Goal: Task Accomplishment & Management: Manage account settings

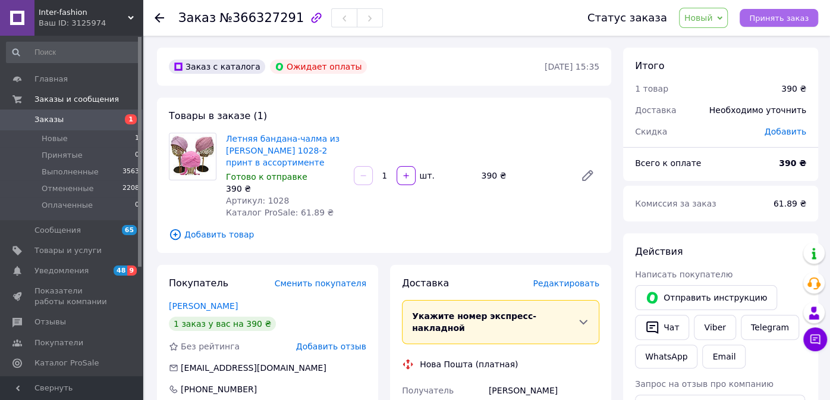
click at [792, 19] on span "Принять заказ" at bounding box center [779, 18] width 59 height 9
click at [48, 120] on span "Заказы" at bounding box center [49, 119] width 29 height 11
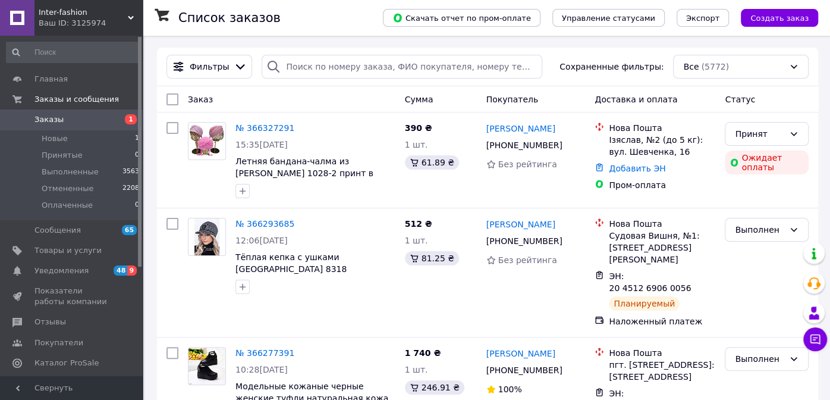
drag, startPoint x: 2, startPoint y: 39, endPoint x: 115, endPoint y: 39, distance: 113.0
click at [2, 39] on div "Главная Заказы и сообщения Заказы 1 Новые 1 Принятые 0 Выполненные 3563 Отменен…" at bounding box center [73, 208] width 146 height 344
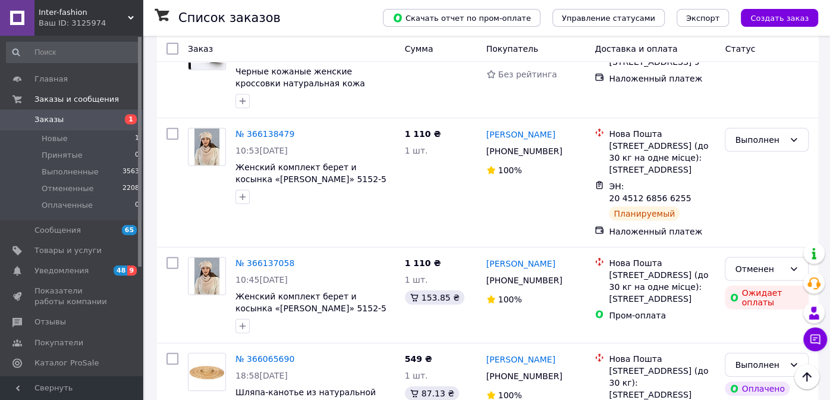
scroll to position [2014, 0]
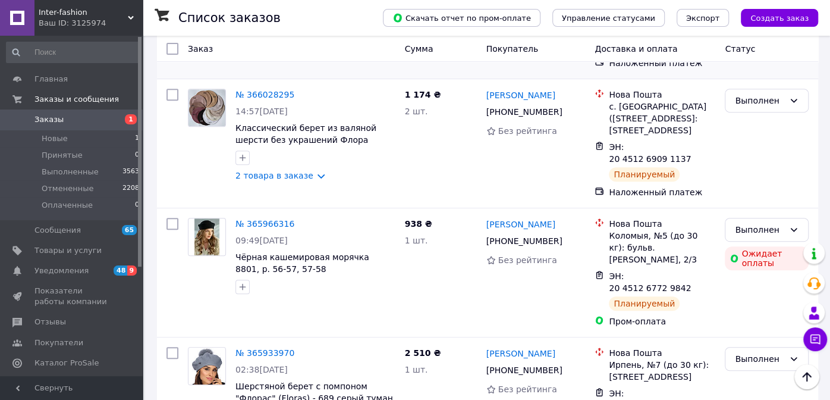
scroll to position [297, 0]
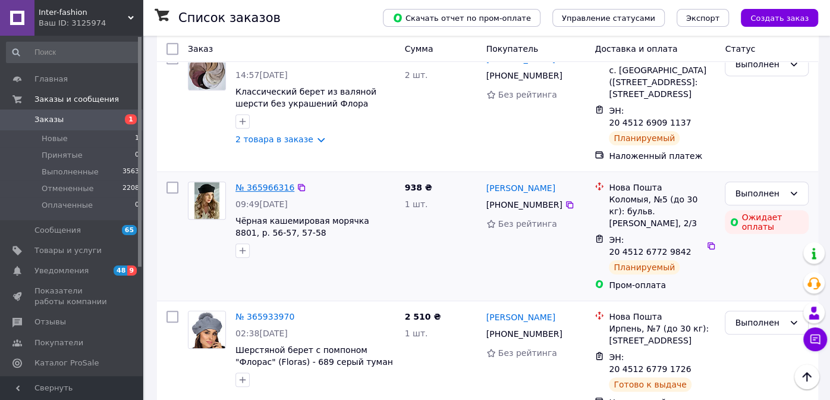
click at [268, 183] on link "№ 365966316" at bounding box center [265, 188] width 59 height 10
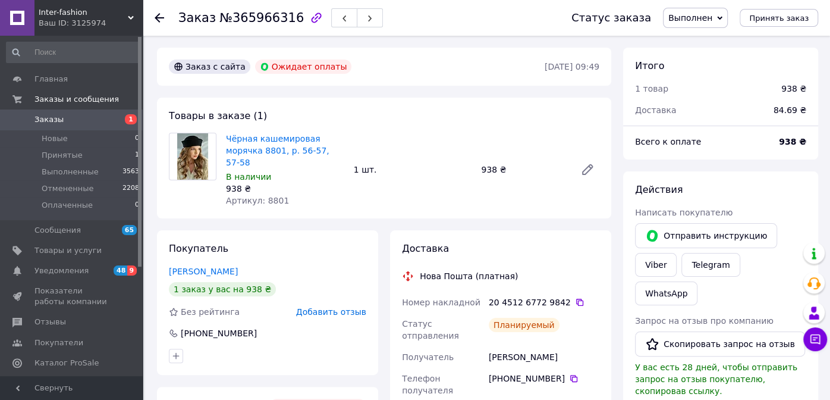
click at [39, 121] on span "Заказы" at bounding box center [49, 119] width 29 height 11
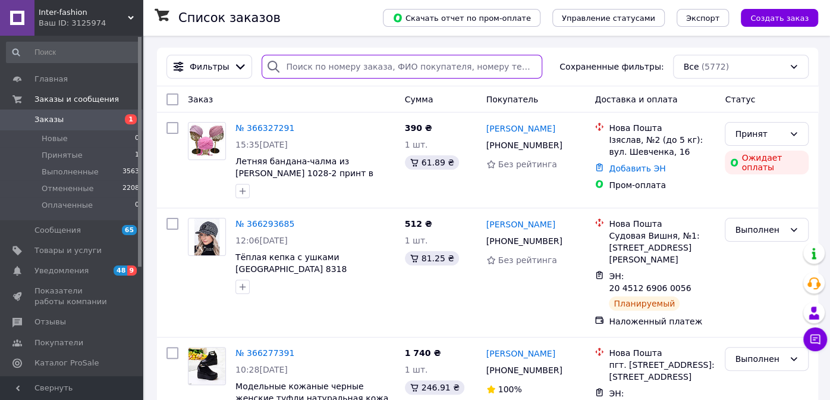
click at [337, 77] on input "search" at bounding box center [402, 67] width 280 height 24
paste input "380662783099"
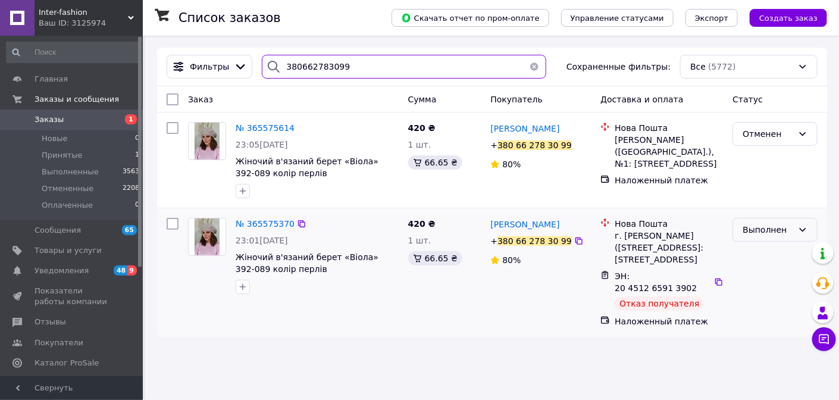
type input "380662783099"
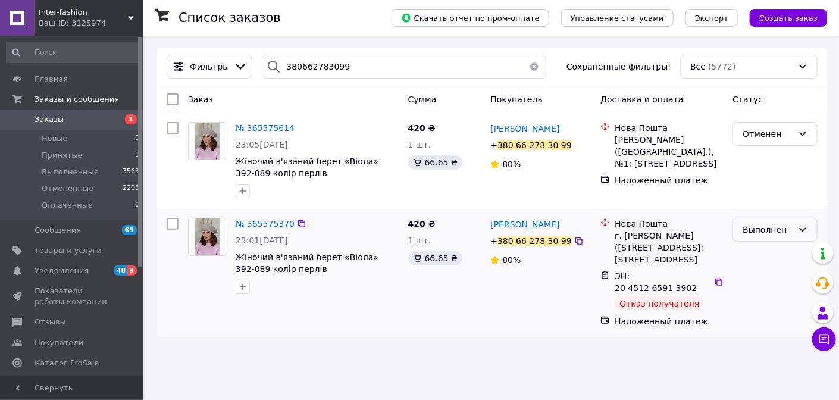
click at [772, 228] on div "Выполнен" at bounding box center [767, 229] width 51 height 13
click at [780, 199] on div "Отменен" at bounding box center [775, 160] width 95 height 86
click at [248, 221] on span "№ 365575370" at bounding box center [265, 224] width 59 height 10
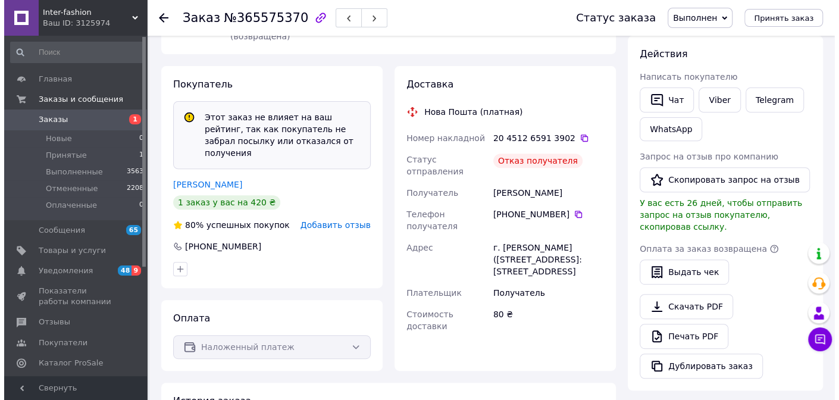
scroll to position [238, 0]
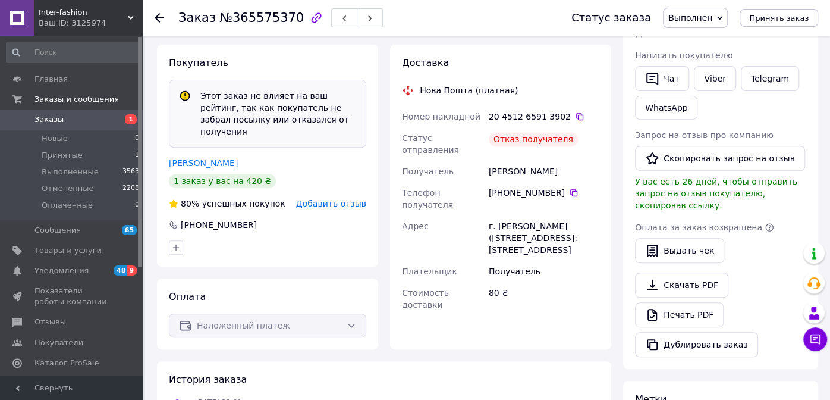
click at [352, 199] on span "Добавить отзыв" at bounding box center [331, 204] width 70 height 10
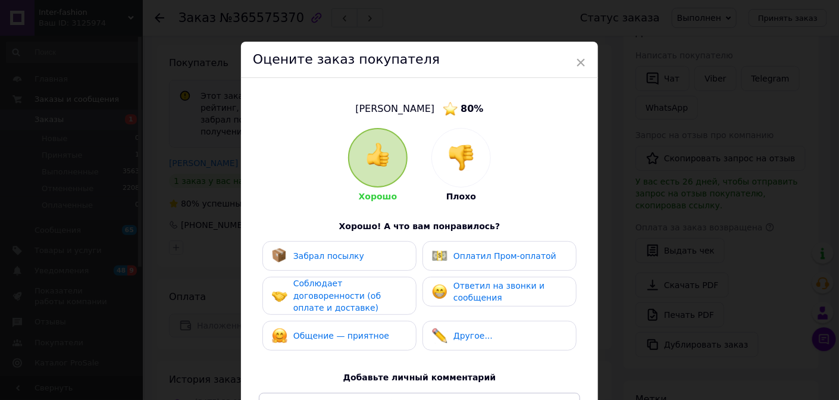
click at [463, 146] on img at bounding box center [461, 158] width 26 height 26
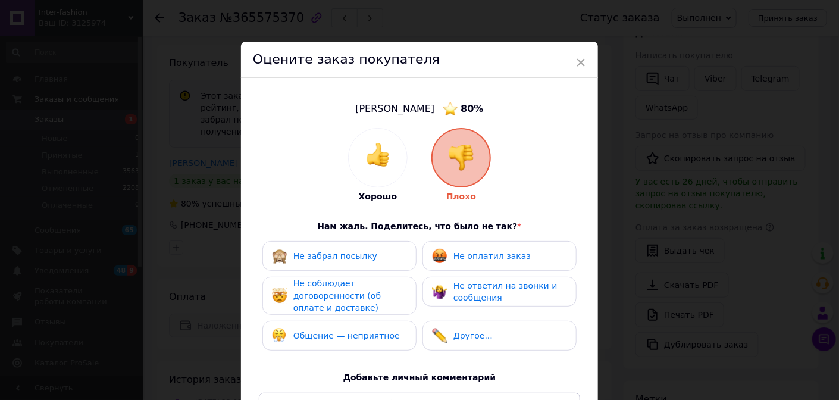
click at [375, 253] on div "Не забрал посылку" at bounding box center [339, 255] width 135 height 15
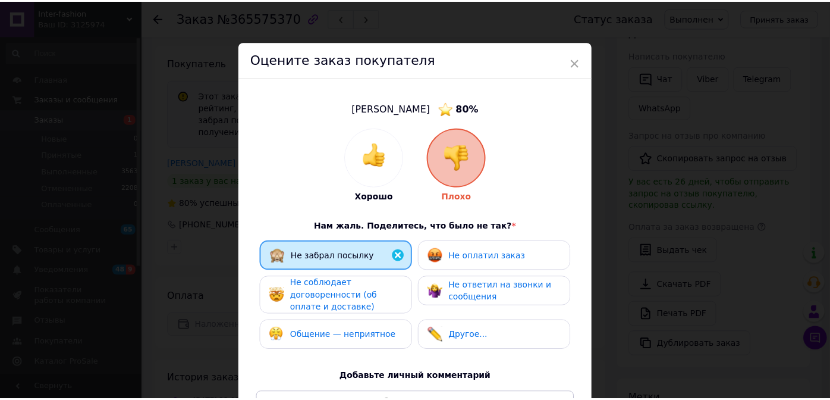
scroll to position [189, 0]
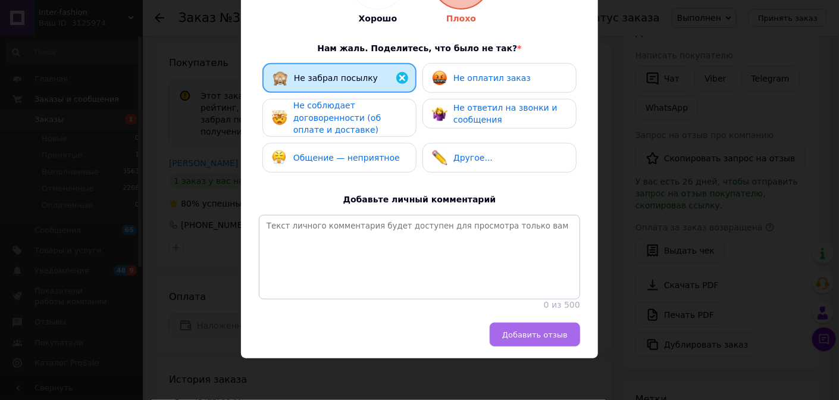
click at [526, 334] on span "Добавить отзыв" at bounding box center [534, 334] width 65 height 9
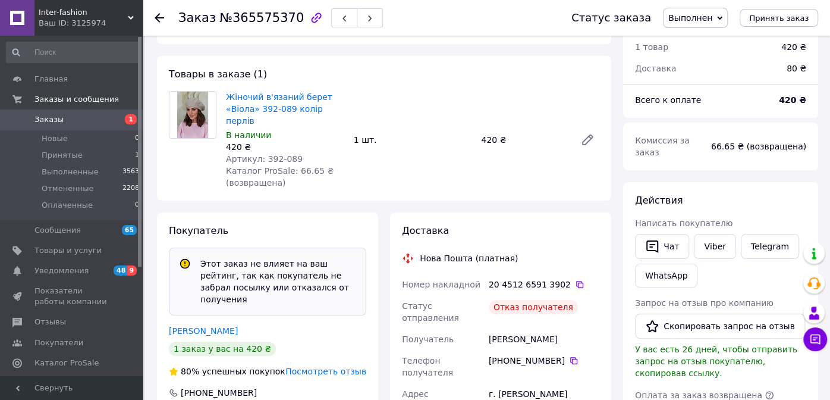
scroll to position [0, 0]
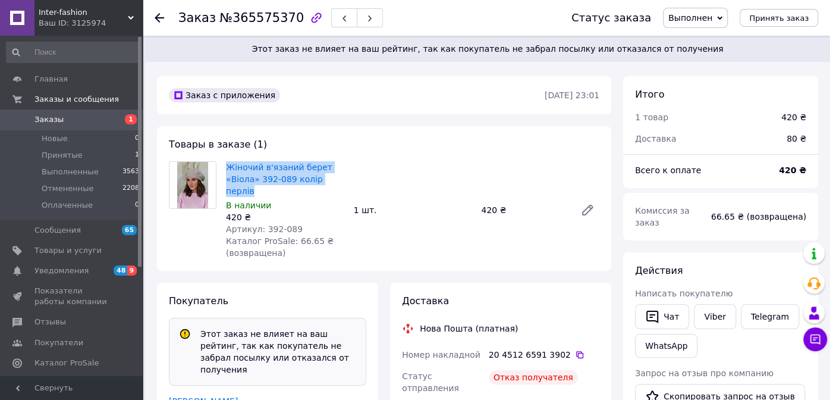
drag, startPoint x: 349, startPoint y: 180, endPoint x: 224, endPoint y: 170, distance: 124.7
click at [224, 170] on div "Жіночий в'язаний берет «Віола» 392-089 колір перлів В наличии 420 ₴ Артикул: 39…" at bounding box center [412, 210] width 383 height 102
copy link "Жіночий в'язаний берет «Віола» 392-089 колір перлів"
click at [52, 118] on span "Заказы" at bounding box center [49, 119] width 29 height 11
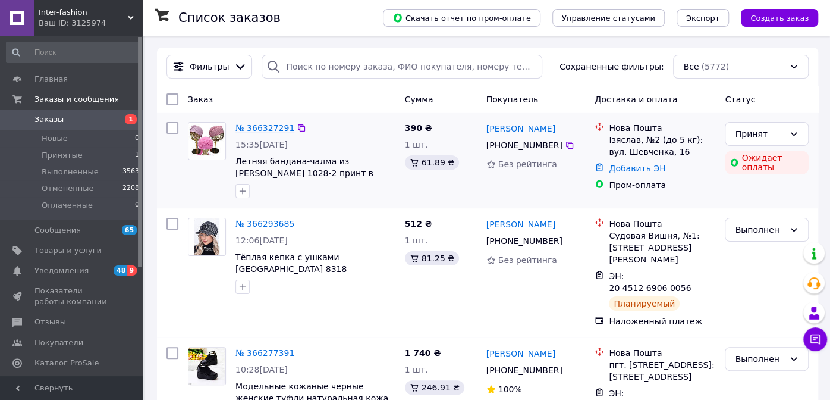
click at [265, 125] on link "№ 366327291" at bounding box center [265, 128] width 59 height 10
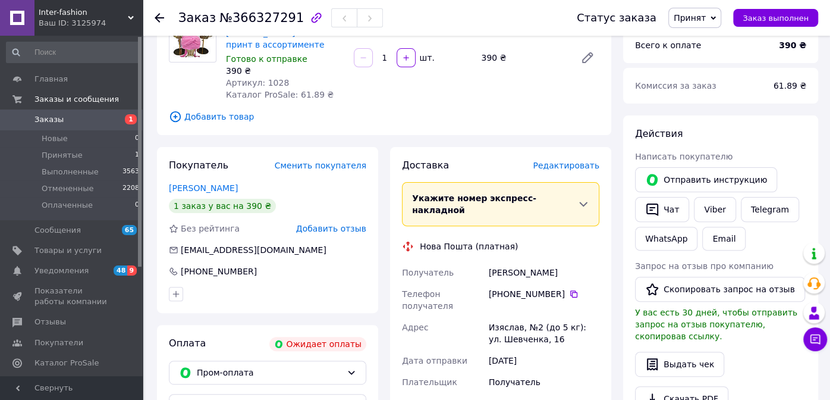
scroll to position [119, 0]
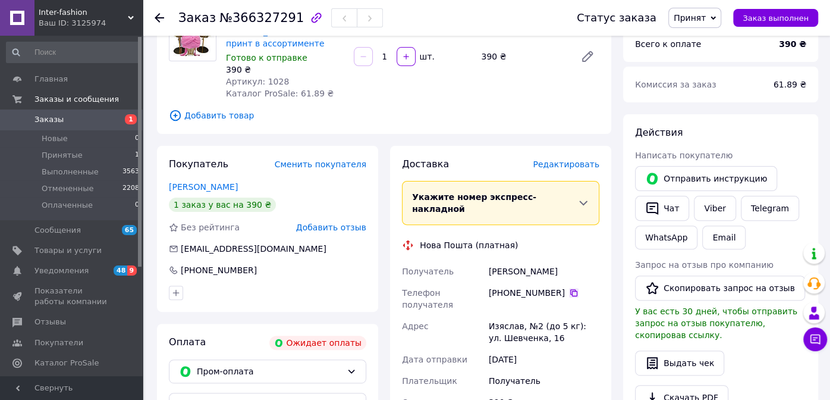
click at [569, 288] on icon at bounding box center [574, 293] width 10 height 10
click at [4, 42] on div "Главная Заказы и сообщения Заказы 1 Новые 0 Принятые 1 Выполненные 3563 Отменен…" at bounding box center [73, 208] width 146 height 344
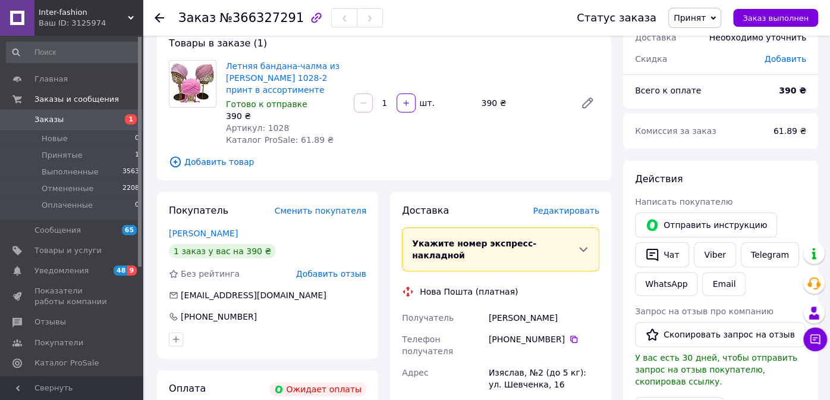
scroll to position [0, 0]
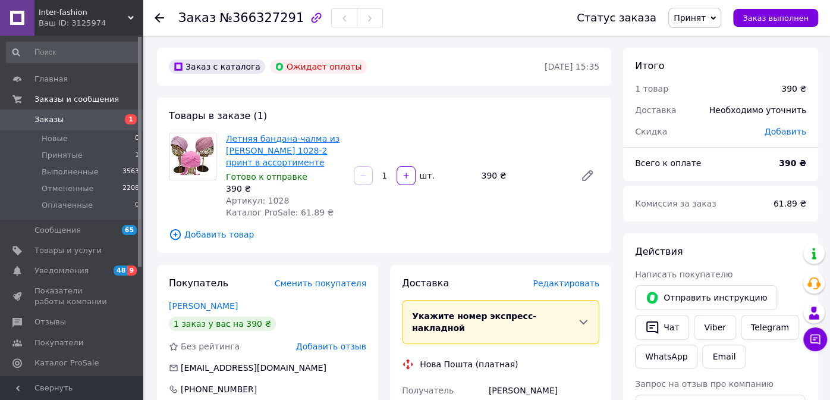
click at [278, 151] on link "Летняя бандана-чалма из муслин Ирма 1028-2 принт в ассортименте" at bounding box center [283, 150] width 114 height 33
click at [4, 45] on div "Главная Заказы и сообщения Заказы 1 Новые 0 Принятые 1 Выполненные 3563 Отменен…" at bounding box center [73, 208] width 146 height 344
click at [70, 117] on span "Заказы" at bounding box center [73, 119] width 76 height 11
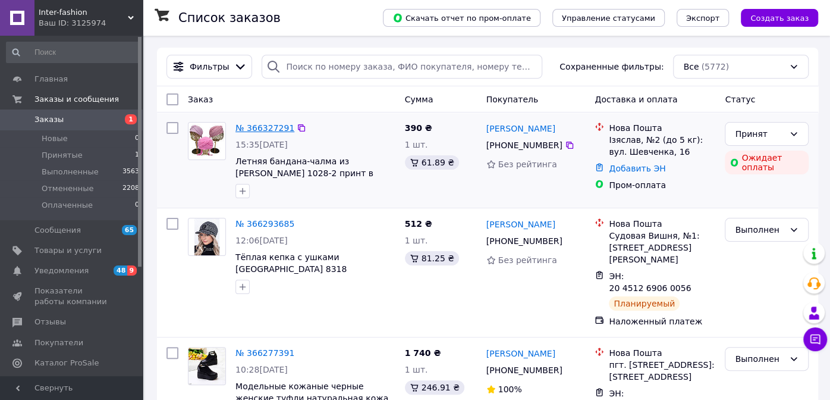
click at [258, 129] on link "№ 366327291" at bounding box center [265, 128] width 59 height 10
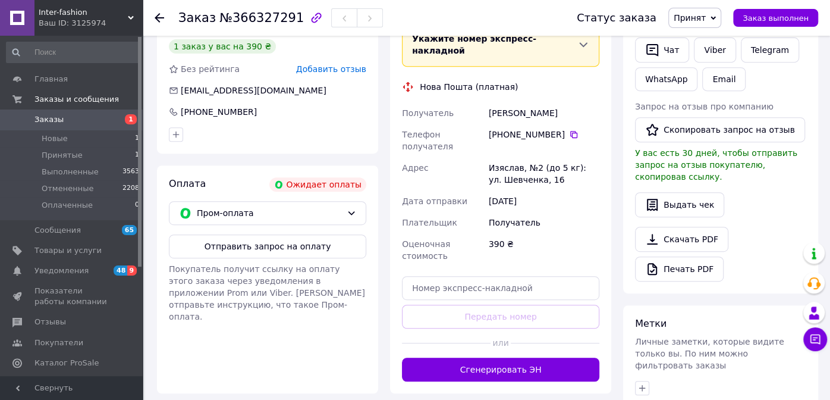
scroll to position [297, 0]
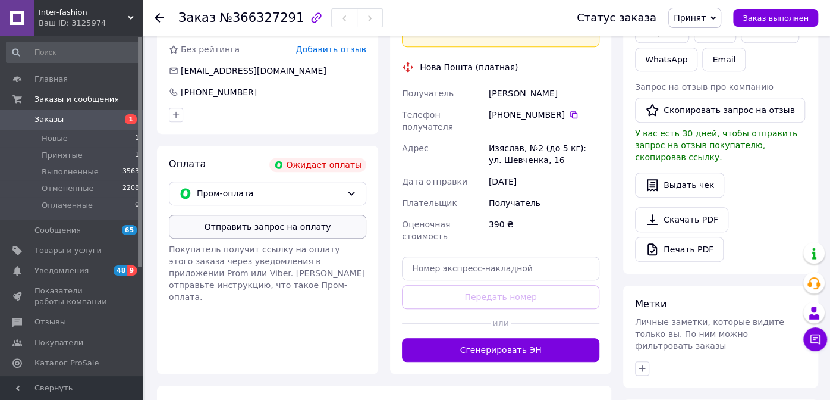
click at [261, 233] on button "Отправить запрос на оплату" at bounding box center [268, 227] width 198 height 24
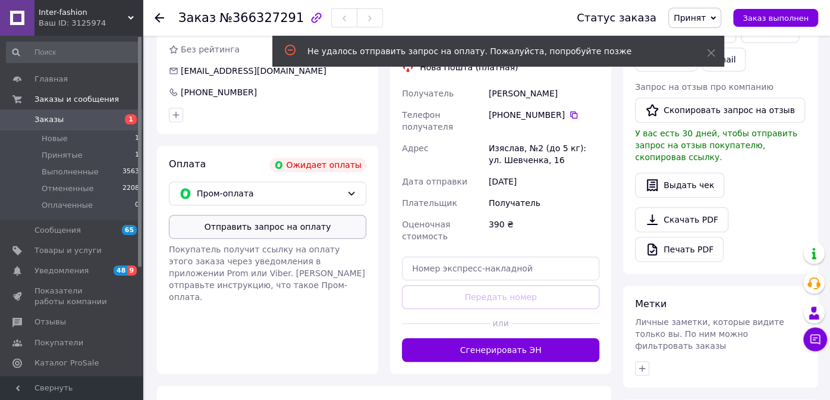
click at [303, 226] on button "Отправить запрос на оплату" at bounding box center [268, 227] width 198 height 24
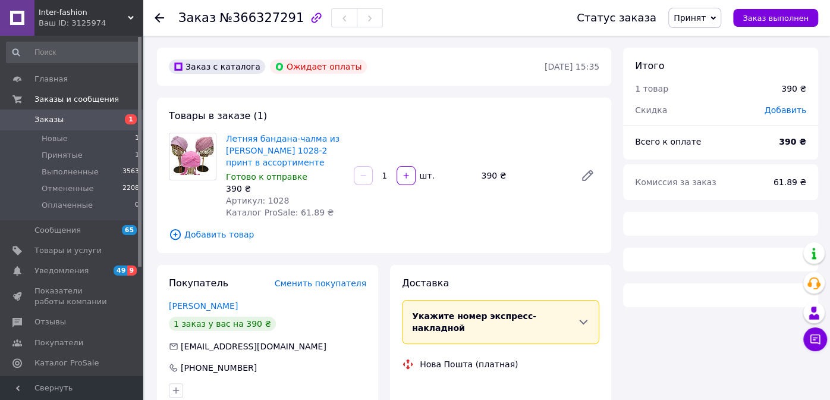
scroll to position [225, 0]
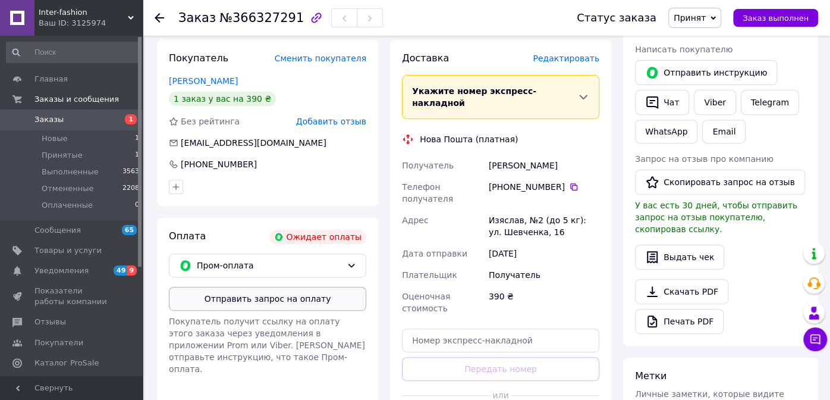
click at [242, 300] on button "Отправить запрос на оплату" at bounding box center [268, 299] width 198 height 24
click at [3, 46] on div "Главная Заказы и сообщения Заказы 1 Новые 1 Принятые 1 Выполненные 3563 Отменен…" at bounding box center [73, 208] width 146 height 344
click at [49, 118] on span "Заказы" at bounding box center [49, 119] width 29 height 11
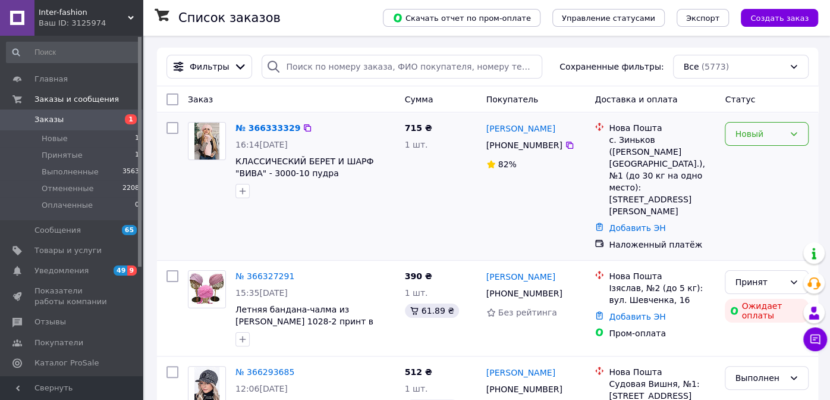
click at [776, 140] on div "Новый" at bounding box center [767, 134] width 84 height 24
click at [770, 152] on li "Принят" at bounding box center [767, 159] width 83 height 21
drag, startPoint x: 318, startPoint y: 174, endPoint x: 236, endPoint y: 169, distance: 82.9
click at [236, 169] on span "КЛАССИЧЕСКИЙ БЕРЕТ И ШАРФ "ВИВА" - 3000-10 пудра" at bounding box center [316, 167] width 160 height 24
click at [509, 189] on div "Людмила Загурська +380 97 860 85 82 82%" at bounding box center [536, 186] width 109 height 138
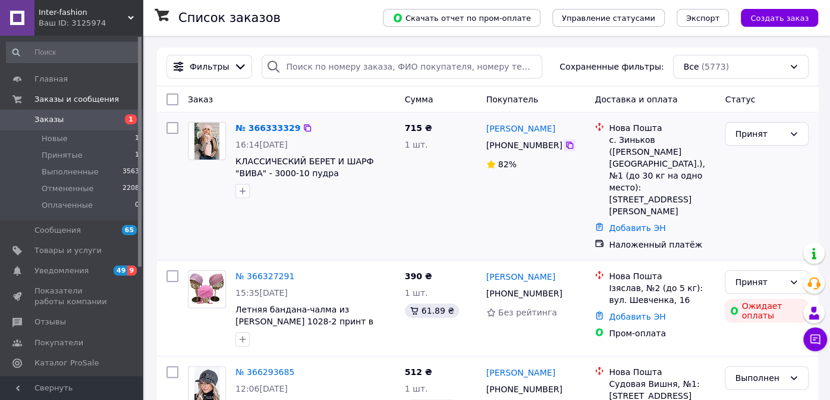
click at [565, 146] on icon at bounding box center [570, 145] width 10 height 10
drag, startPoint x: 3, startPoint y: 45, endPoint x: 9, endPoint y: 47, distance: 6.4
click at [3, 45] on div "Главная Заказы и сообщения Заказы 1 Новые 1 Принятые 1 Выполненные 3563 Отменен…" at bounding box center [73, 208] width 146 height 344
drag, startPoint x: 297, startPoint y: 173, endPoint x: 236, endPoint y: 162, distance: 62.1
click at [236, 162] on span "КЛАССИЧЕСКИЙ БЕРЕТ И ШАРФ "ВИВА" - 3000-10 пудра" at bounding box center [316, 167] width 160 height 24
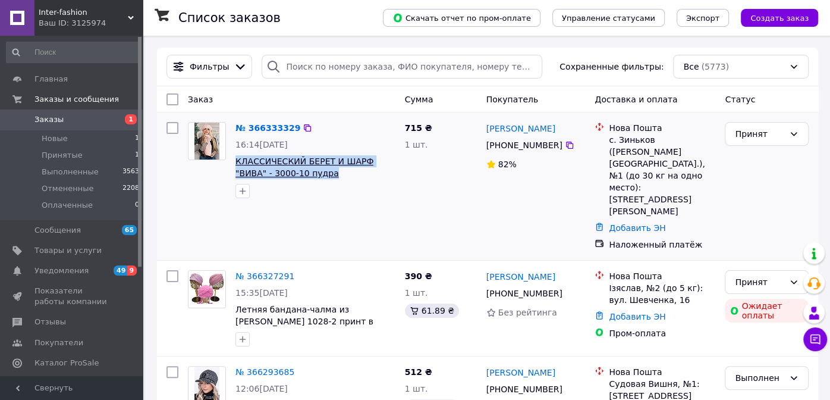
copy span "КЛАССИЧЕСКИЙ БЕРЕТ И ШАРФ "ВИВА" - 3000-10 пудра"
click at [2, 53] on div "Главная Заказы и сообщения Заказы 1 Новые 1 Принятые 1 Выполненные 3563 Отменен…" at bounding box center [73, 208] width 146 height 344
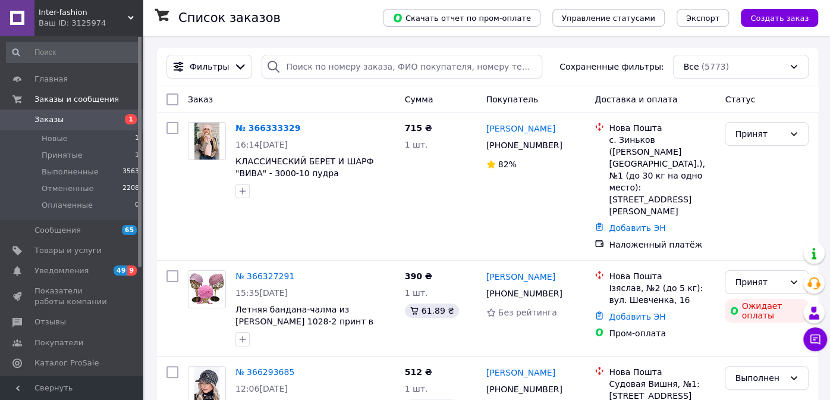
click at [1, 50] on div "Главная Заказы и сообщения Заказы 1 Новые 1 Принятые 1 Выполненные 3563 Отменен…" at bounding box center [73, 208] width 146 height 344
click at [284, 130] on link "№ 366333329" at bounding box center [268, 128] width 65 height 10
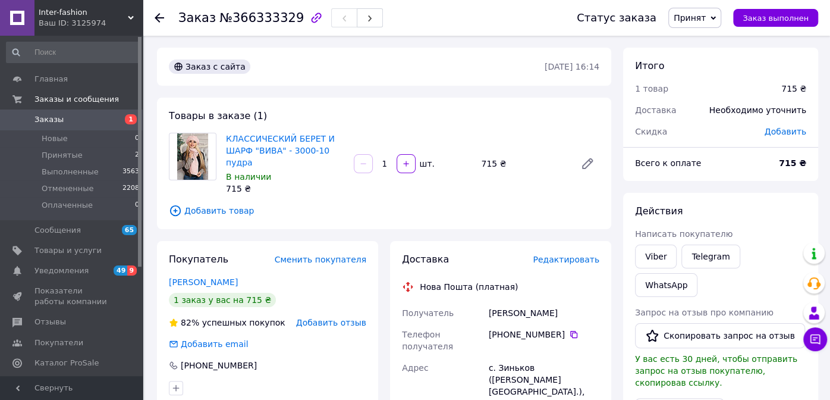
scroll to position [59, 0]
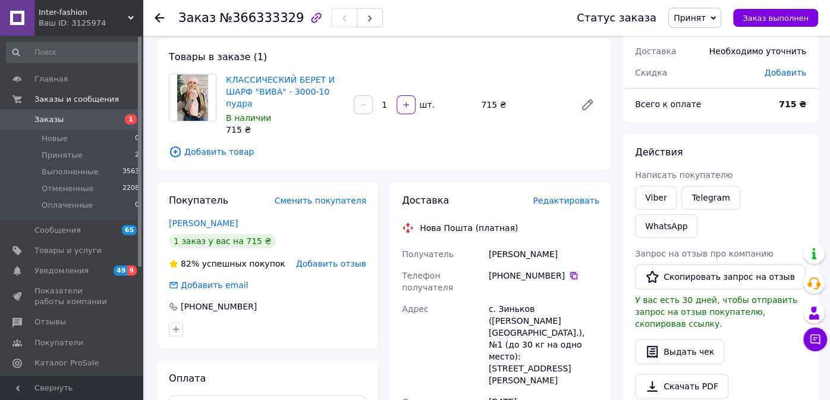
click at [569, 271] on icon at bounding box center [574, 276] width 10 height 10
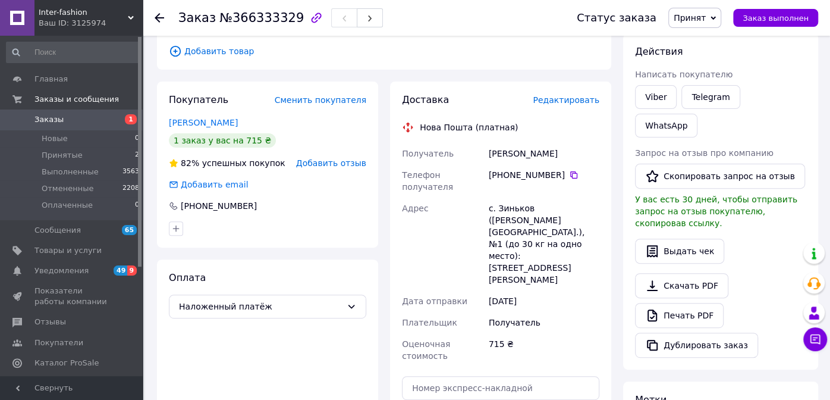
scroll to position [178, 0]
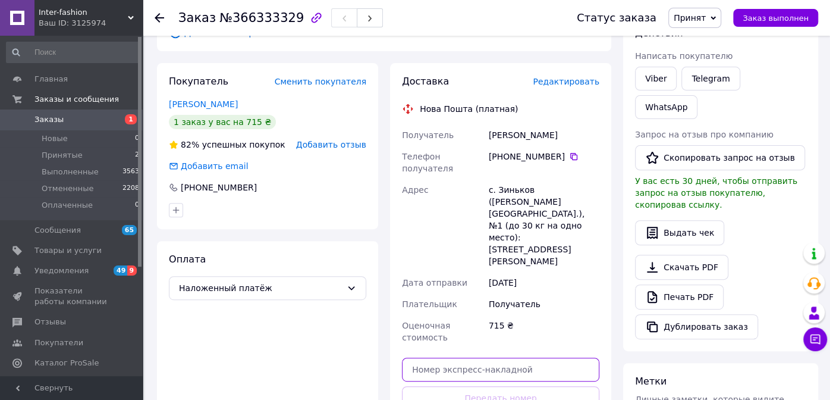
click at [528, 358] on input "text" at bounding box center [501, 370] width 198 height 24
paste input "20451269194298"
type input "20451269194298"
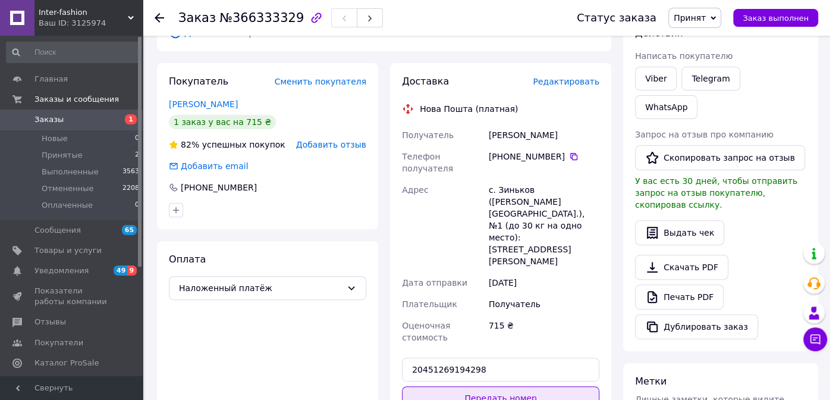
click at [529, 386] on button "Передать номер" at bounding box center [501, 398] width 198 height 24
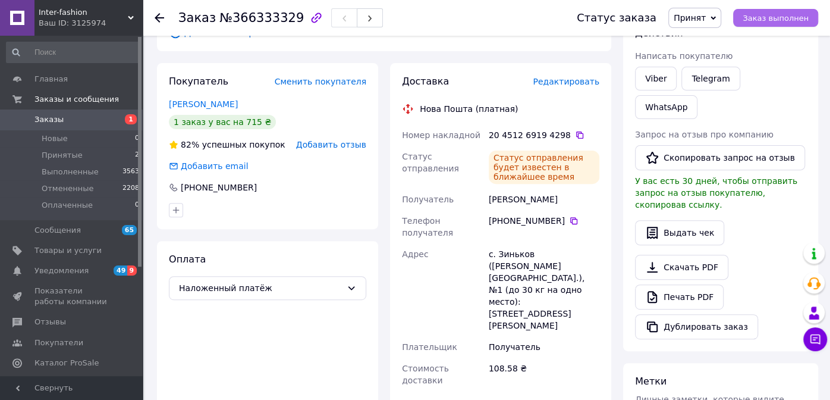
click at [751, 21] on button "Заказ выполнен" at bounding box center [775, 18] width 85 height 18
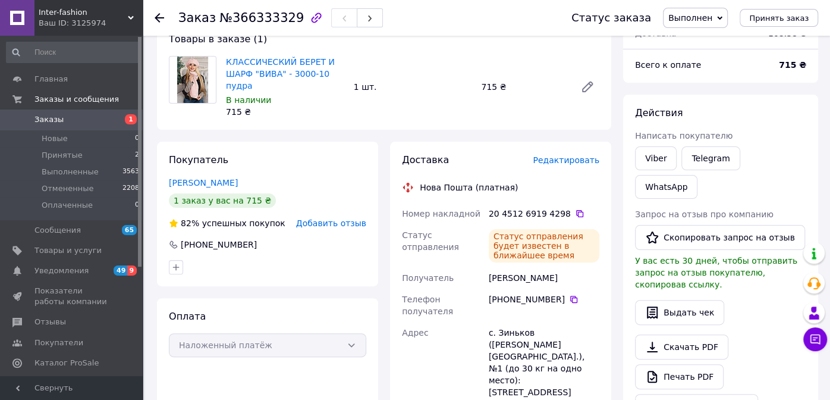
scroll to position [0, 0]
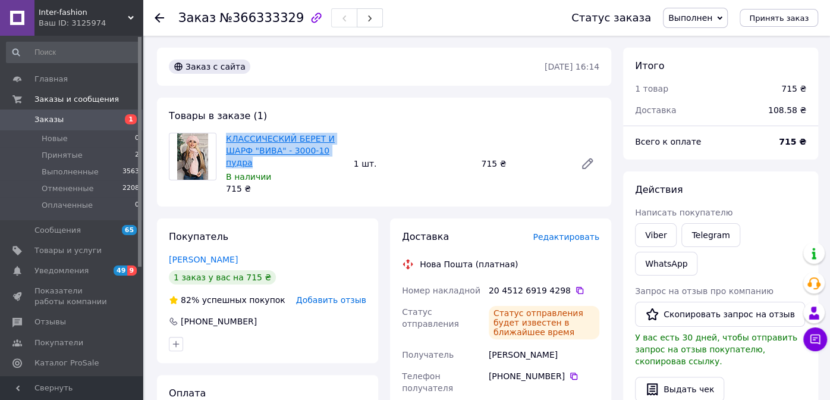
drag, startPoint x: 349, startPoint y: 149, endPoint x: 227, endPoint y: 137, distance: 121.9
click at [227, 137] on div "КЛАССИЧЕСКИЙ БЕРЕТ И ШАРФ "ВИВА" - 3000-10 пудра В наличии 715 ₴ 1 шт. 715 ₴" at bounding box center [412, 163] width 383 height 67
copy link "КЛАССИЧЕСКИЙ БЕРЕТ И ШАРФ "ВИВА" - 3000-10 пудра"
click at [1, 46] on div "Главная Заказы и сообщения Заказы 1 Новые 0 Принятые 2 Выполненные 3563 Отменен…" at bounding box center [73, 208] width 146 height 344
click at [46, 117] on span "Заказы" at bounding box center [49, 119] width 29 height 11
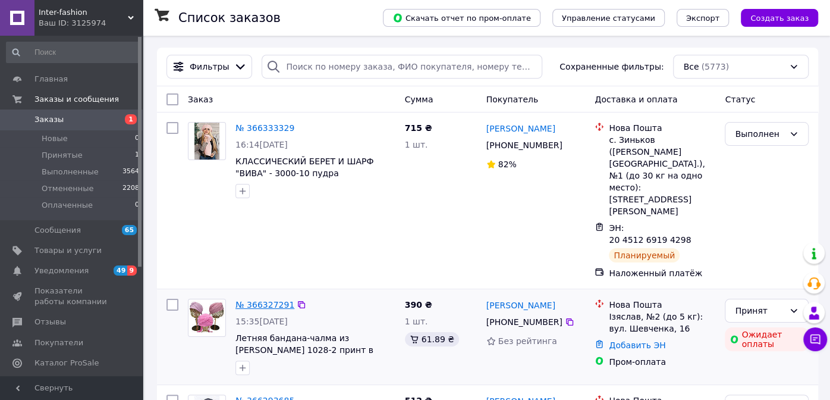
click at [261, 300] on link "№ 366327291" at bounding box center [265, 305] width 59 height 10
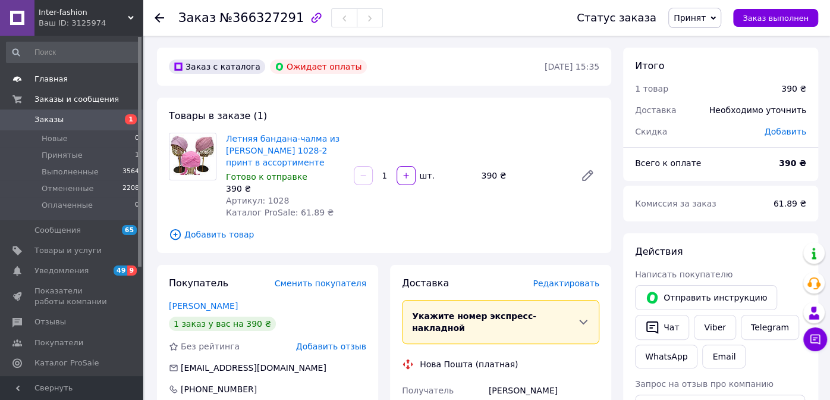
drag, startPoint x: 3, startPoint y: 54, endPoint x: 35, endPoint y: 83, distance: 43.3
click at [3, 54] on div "Главная Заказы и сообщения Заказы 1 Новые 0 Принятые 1 Выполненные 3564 Отменен…" at bounding box center [73, 208] width 146 height 344
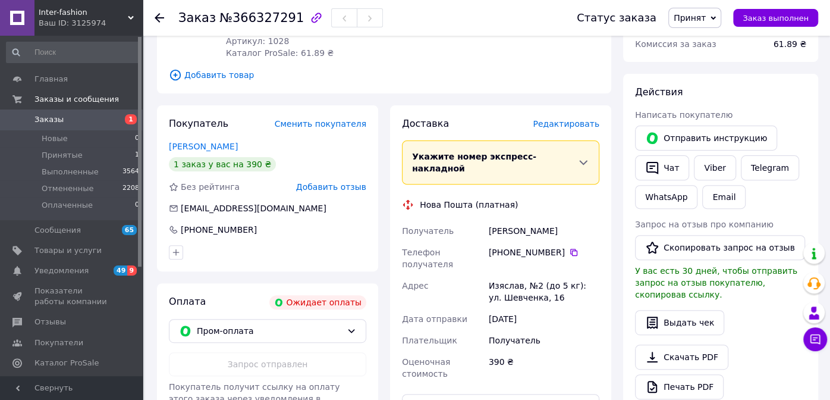
scroll to position [178, 0]
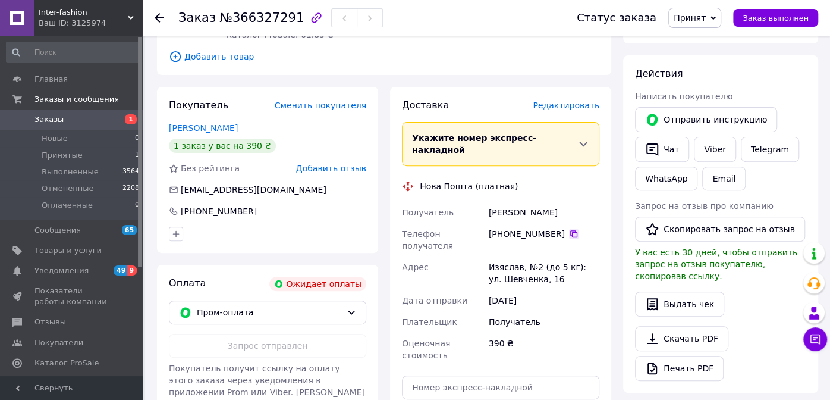
click at [570, 230] on icon at bounding box center [573, 233] width 7 height 7
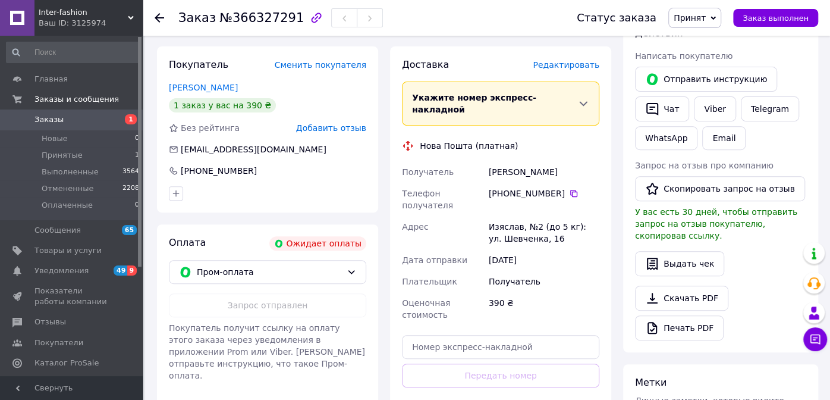
scroll to position [238, 0]
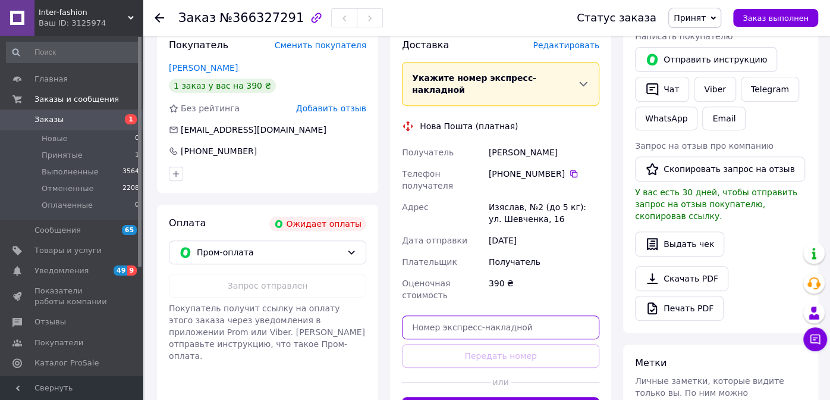
click at [469, 315] on input "text" at bounding box center [501, 327] width 198 height 24
paste input "20451269195525"
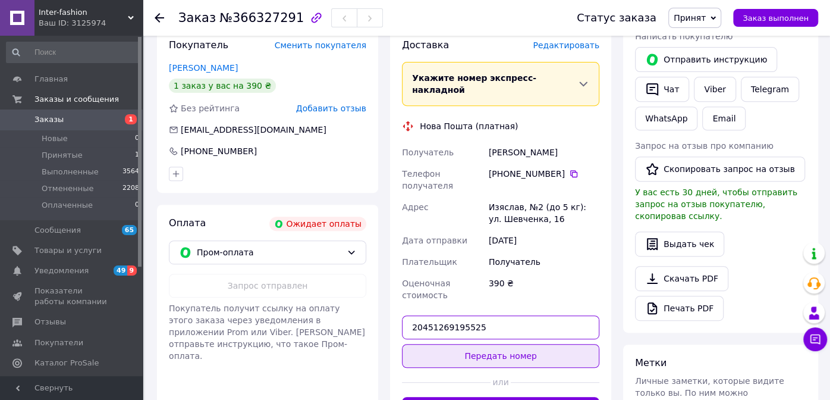
type input "20451269195525"
click at [484, 344] on button "Передать номер" at bounding box center [501, 356] width 198 height 24
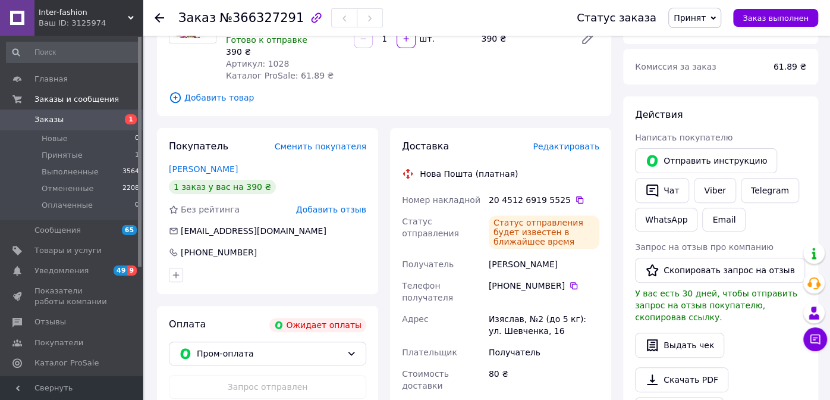
scroll to position [0, 0]
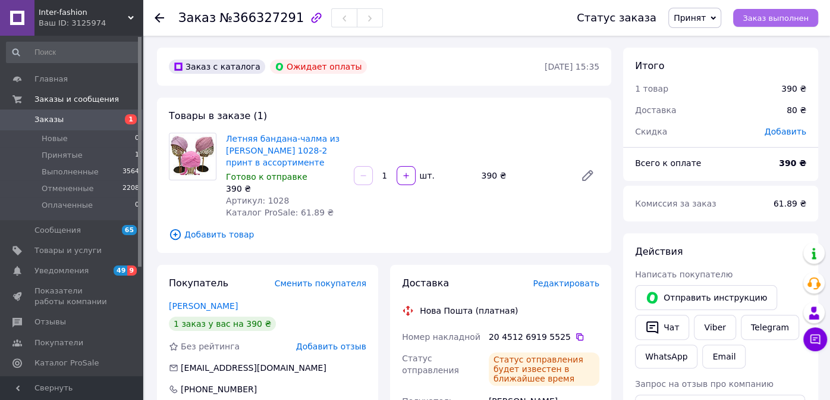
click at [802, 17] on span "Заказ выполнен" at bounding box center [776, 18] width 66 height 9
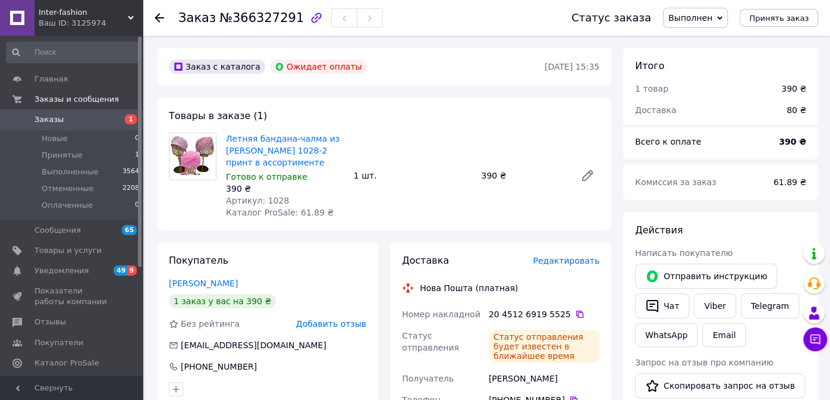
click at [54, 117] on span "Заказы" at bounding box center [49, 119] width 29 height 11
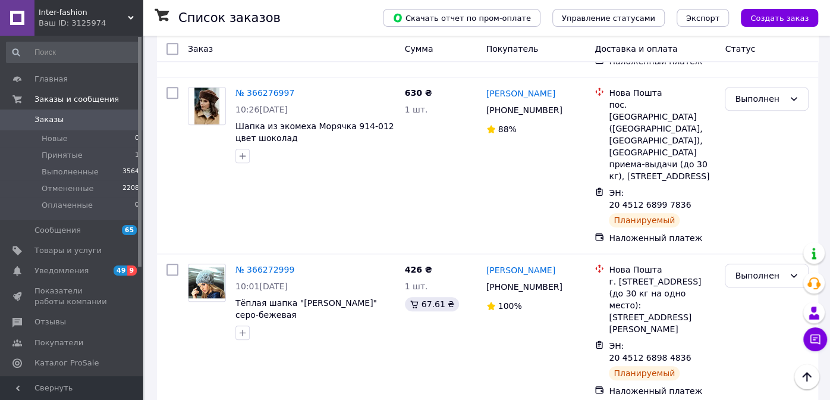
scroll to position [416, 0]
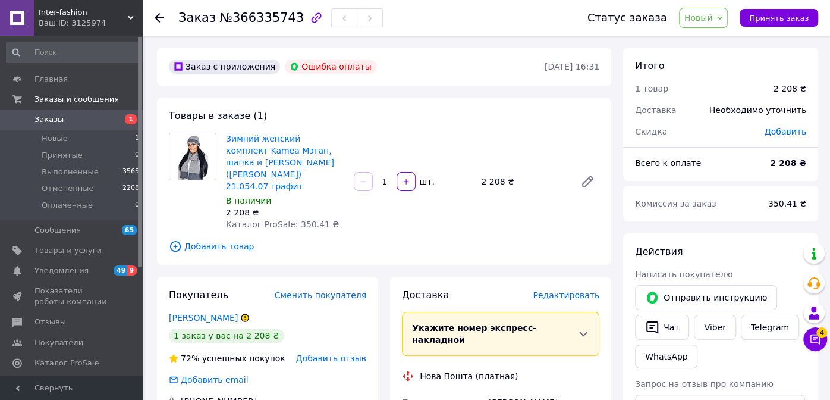
click at [708, 17] on span "Новый" at bounding box center [699, 18] width 29 height 10
click at [710, 40] on li "Принят" at bounding box center [711, 42] width 63 height 18
click at [2, 40] on div "Главная Заказы и сообщения Заказы 1 Новые 1 Принятые 0 Выполненные 3565 Отменен…" at bounding box center [73, 208] width 146 height 344
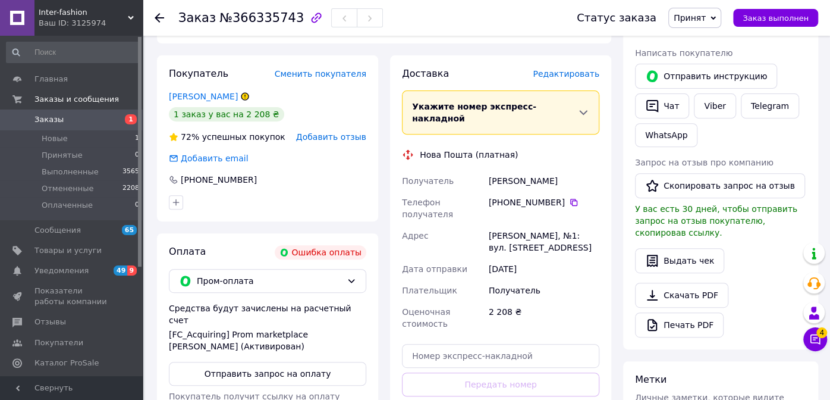
scroll to position [238, 0]
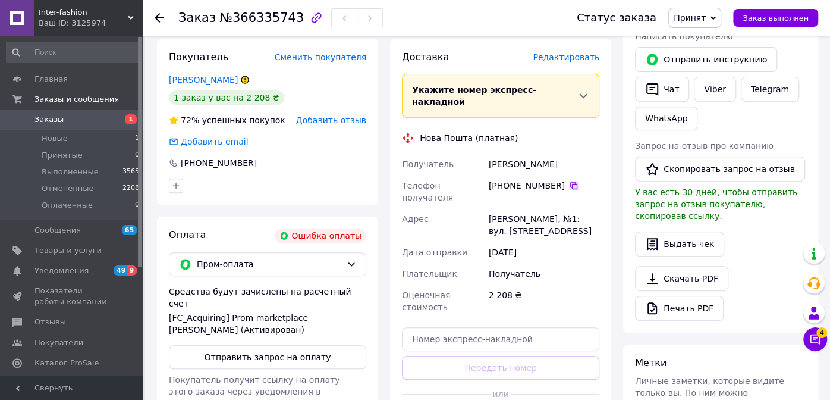
click at [569, 181] on icon at bounding box center [574, 186] width 10 height 10
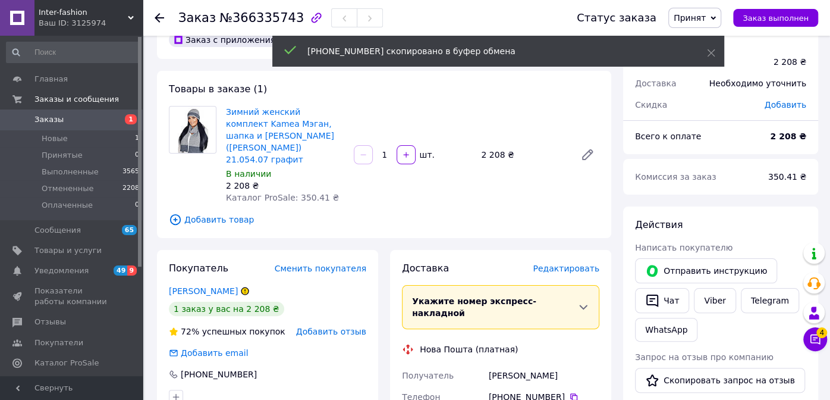
scroll to position [0, 0]
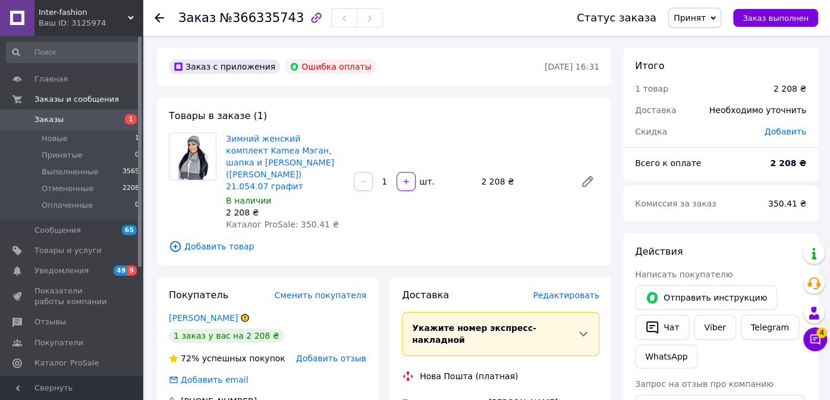
drag, startPoint x: 1, startPoint y: 53, endPoint x: 4, endPoint y: 79, distance: 25.8
click at [1, 53] on div "Главная Заказы и сообщения Заказы 1 Новые 1 Принятые 0 Выполненные 3565 Отменен…" at bounding box center [73, 208] width 146 height 344
click at [269, 143] on link "Зимний женский комплект Kamea Мэган, шапка и шарф (Megan) 21.054.07 графит" at bounding box center [280, 162] width 108 height 57
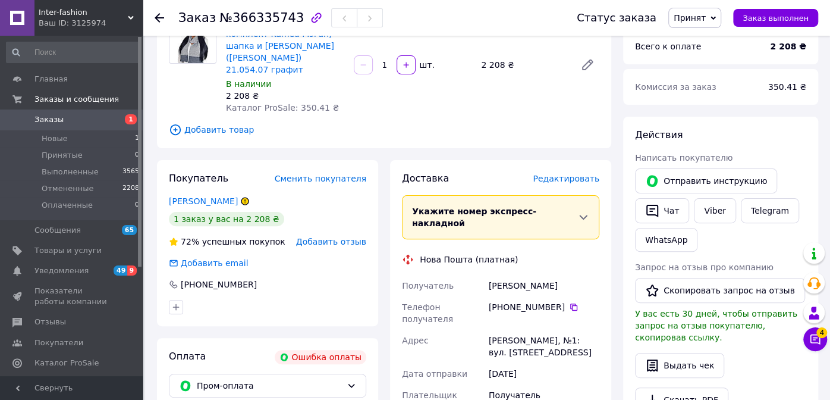
scroll to position [119, 0]
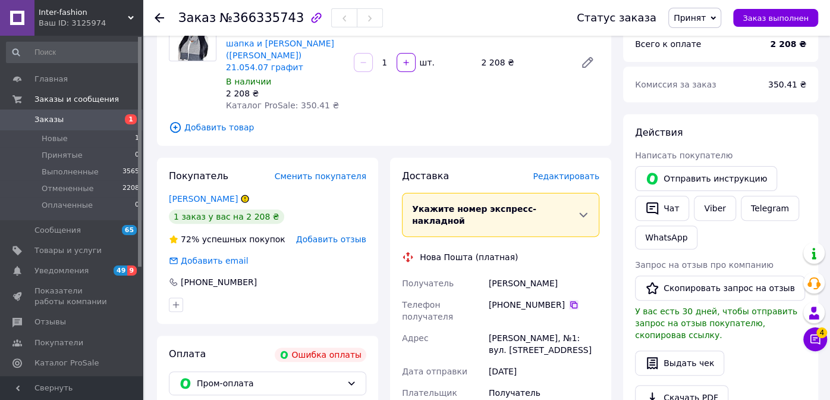
click at [569, 300] on icon at bounding box center [574, 305] width 10 height 10
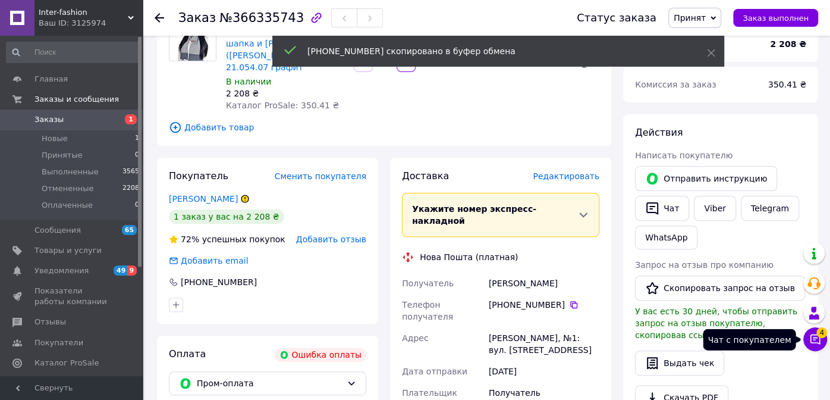
click at [821, 340] on icon at bounding box center [816, 339] width 12 height 12
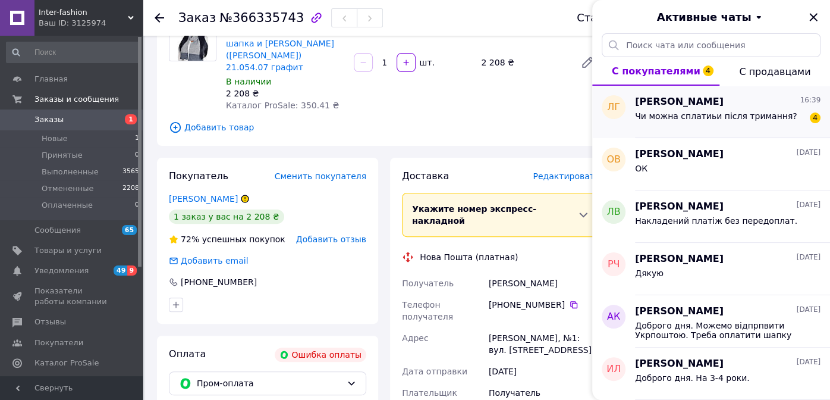
click at [716, 121] on div "Чи можна сплатиьи після тримання?" at bounding box center [716, 119] width 162 height 17
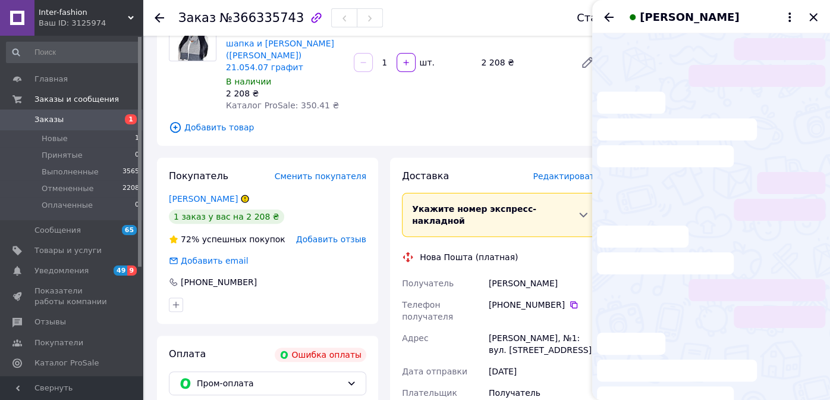
scroll to position [71, 0]
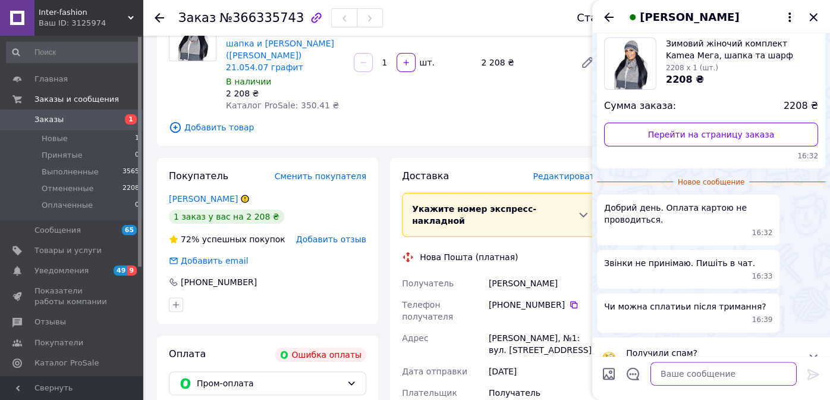
click at [673, 374] on textarea at bounding box center [724, 374] width 146 height 24
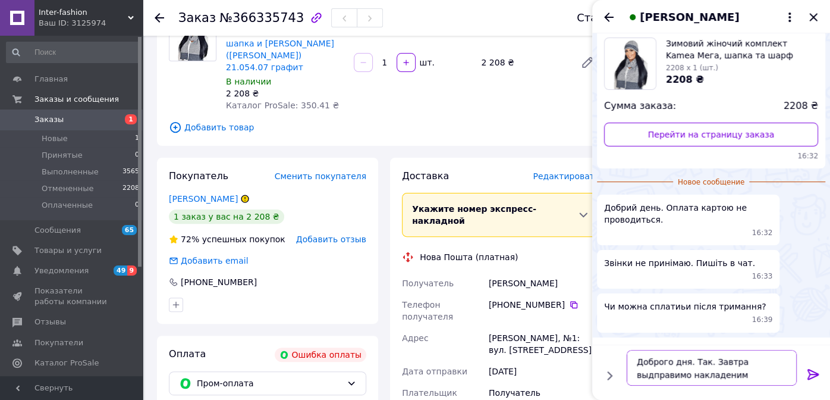
click at [745, 363] on textarea "Доброго дня. Так. Завтра выдправимо накладеним платеем." at bounding box center [712, 368] width 170 height 36
type textarea "Доброго дня. Так. Завтра відправимо накладеним платеем."
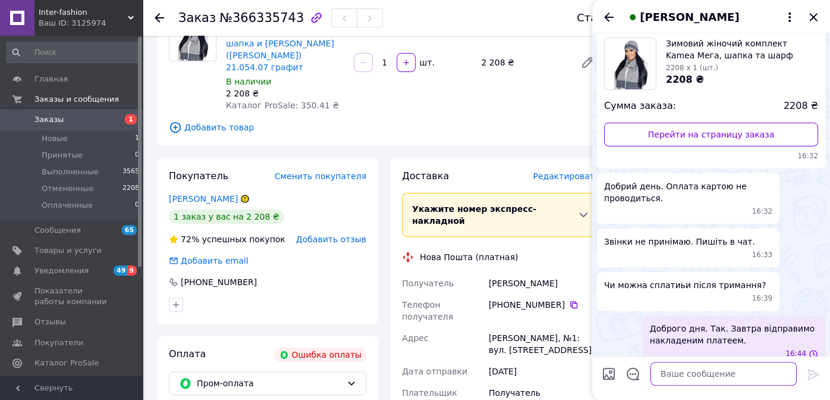
scroll to position [61, 0]
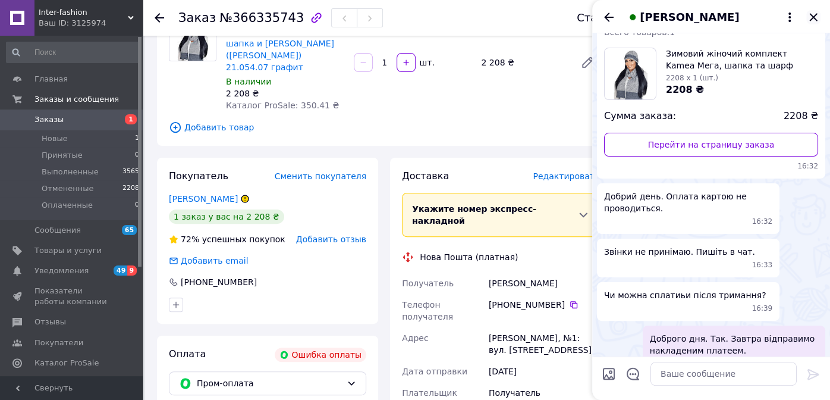
click at [808, 15] on icon "Закрыть" at bounding box center [814, 17] width 14 height 14
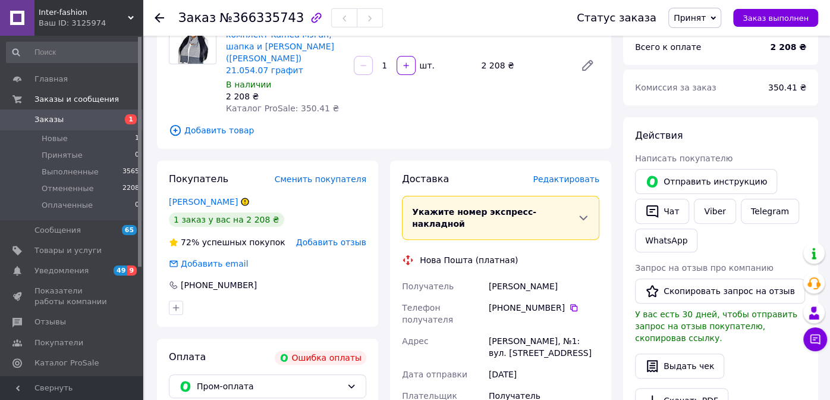
scroll to position [119, 0]
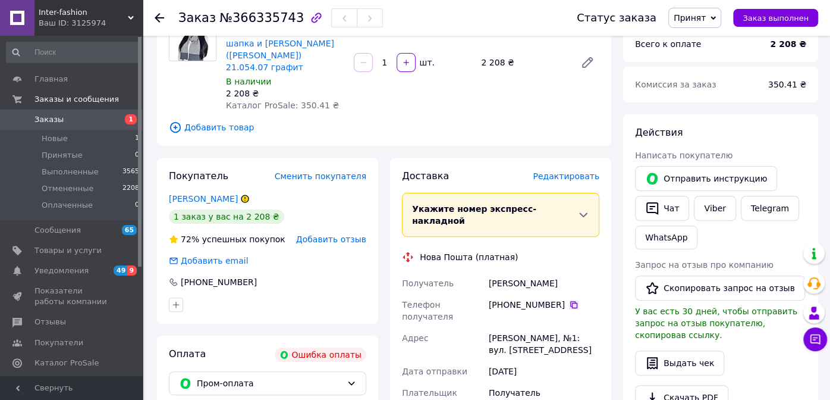
click at [570, 301] on icon at bounding box center [573, 304] width 7 height 7
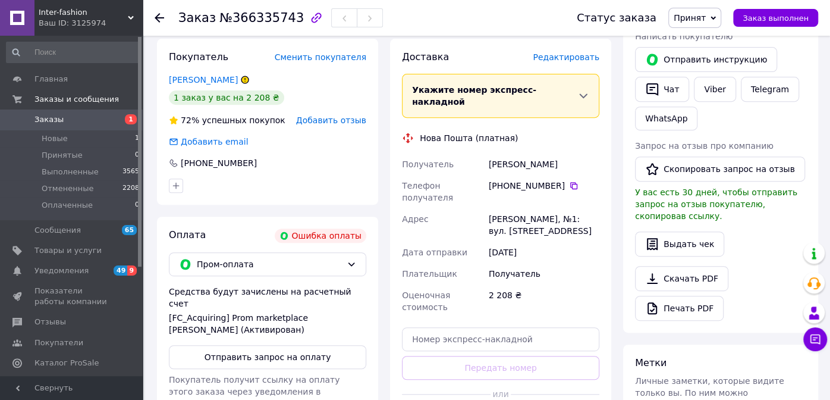
scroll to position [297, 0]
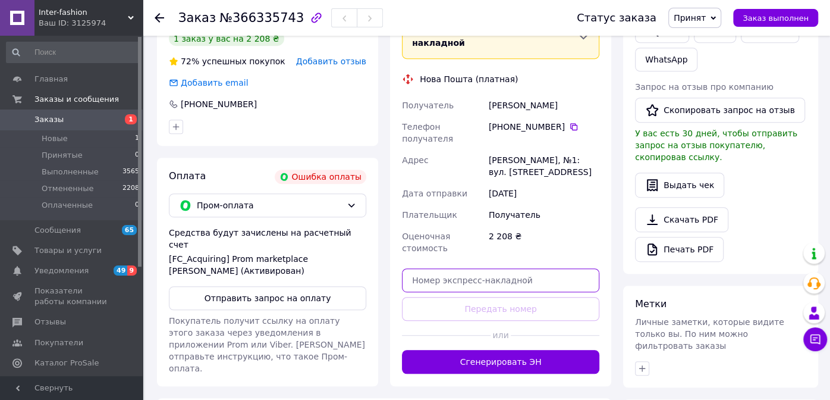
click at [540, 268] on input "text" at bounding box center [501, 280] width 198 height 24
paste input "20451269203796"
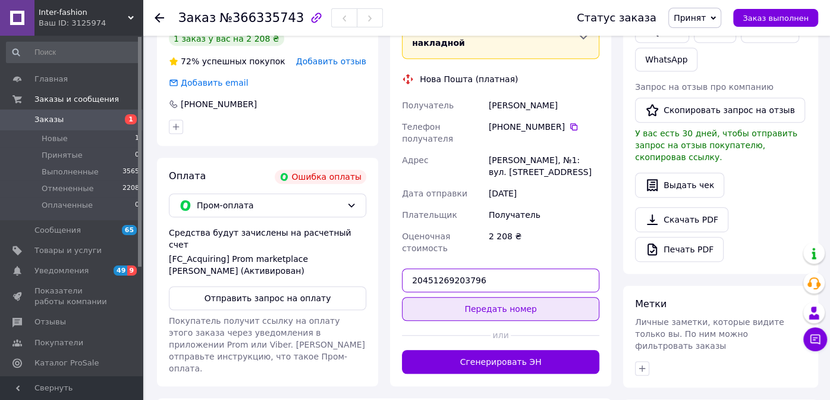
type input "20451269203796"
click at [535, 297] on button "Передать номер" at bounding box center [501, 309] width 198 height 24
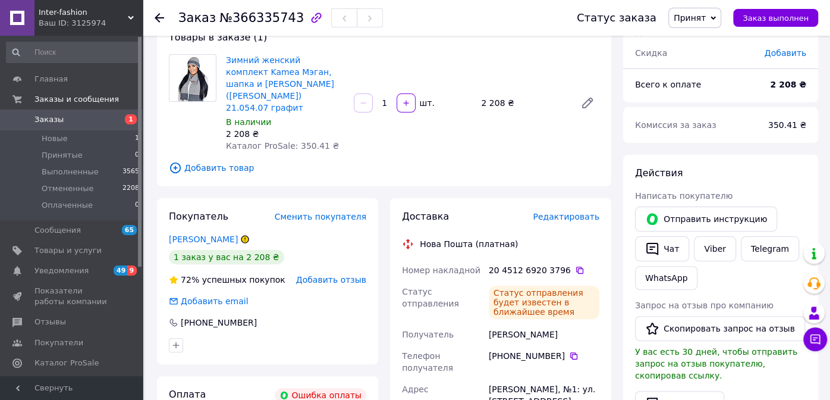
scroll to position [59, 0]
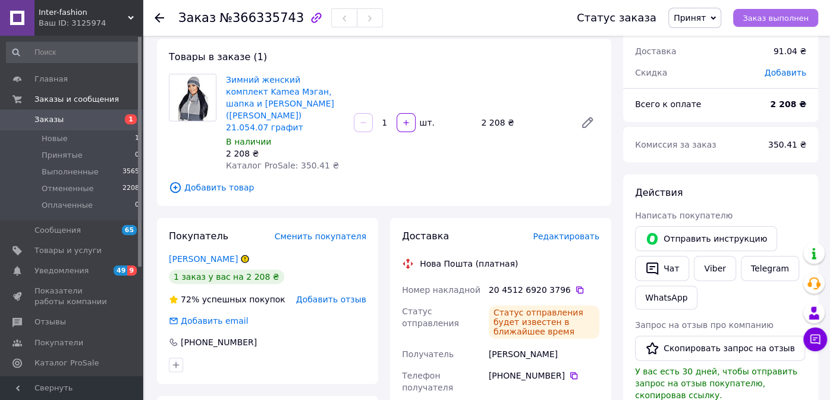
click at [782, 19] on span "Заказ выполнен" at bounding box center [776, 18] width 66 height 9
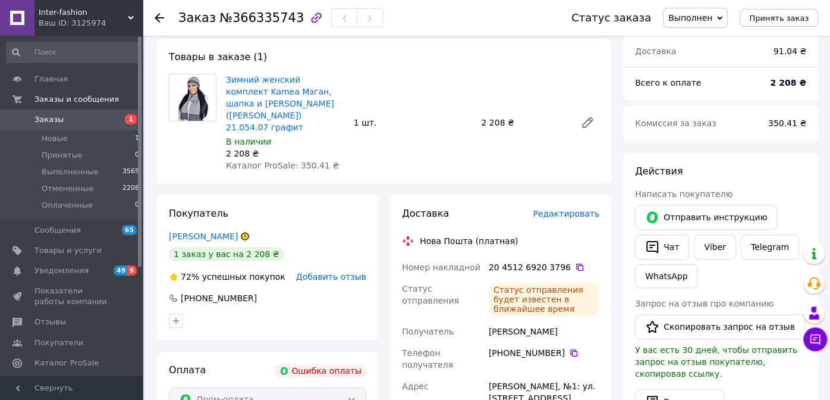
click at [4, 46] on div "Главная Заказы и сообщения Заказы 1 Новые 1 Принятые 0 Выполненные 3565 Отменен…" at bounding box center [73, 208] width 146 height 344
click at [570, 348] on icon at bounding box center [574, 353] width 10 height 10
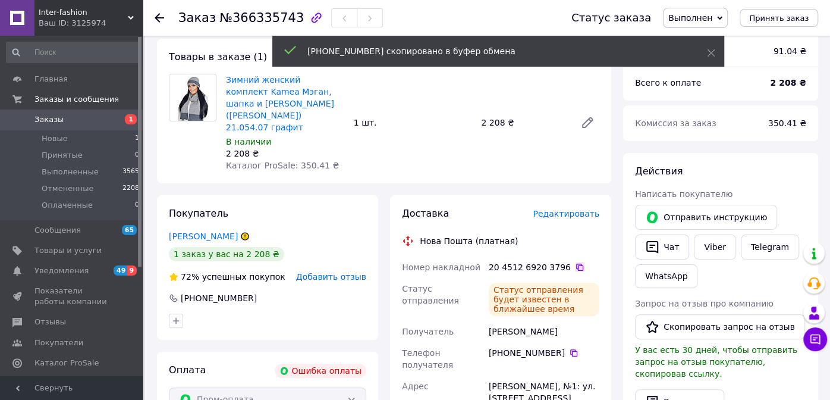
click at [575, 262] on icon at bounding box center [580, 267] width 10 height 10
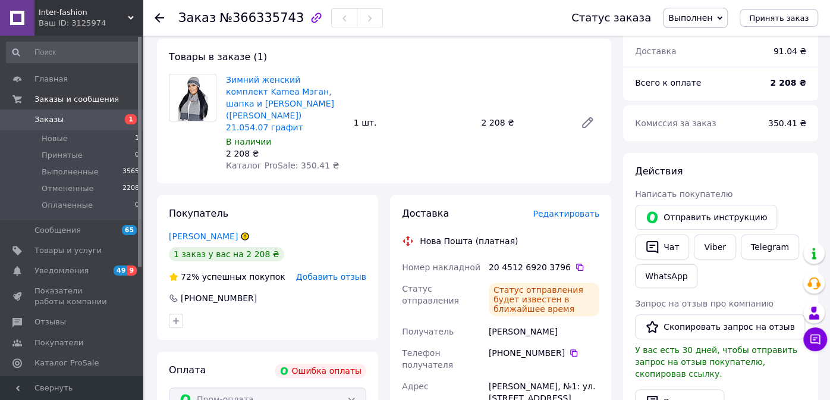
drag, startPoint x: 2, startPoint y: 42, endPoint x: 10, endPoint y: 35, distance: 10.9
click at [2, 42] on div "Главная Заказы и сообщения Заказы 1 Новые 1 Принятые 0 Выполненные 3565 Отменен…" at bounding box center [73, 208] width 146 height 344
click at [53, 120] on span "Заказы" at bounding box center [49, 119] width 29 height 11
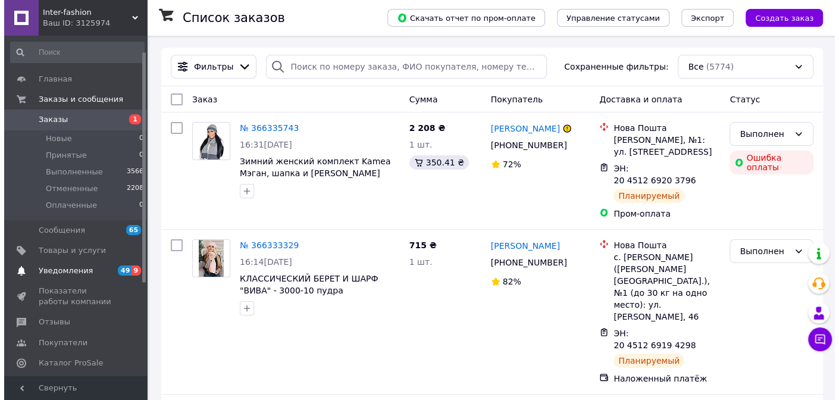
scroll to position [59, 0]
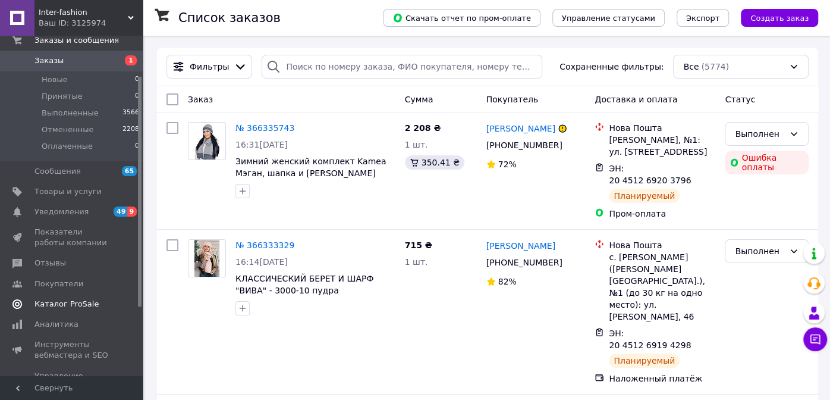
click at [71, 303] on span "Каталог ProSale" at bounding box center [67, 304] width 64 height 11
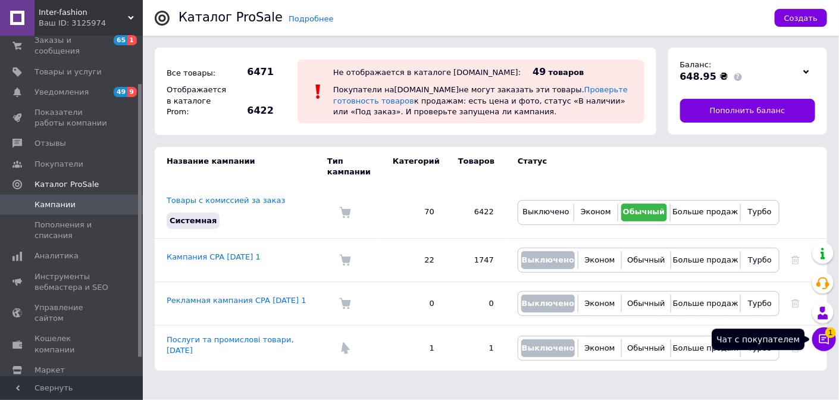
click at [824, 340] on icon at bounding box center [824, 339] width 10 height 10
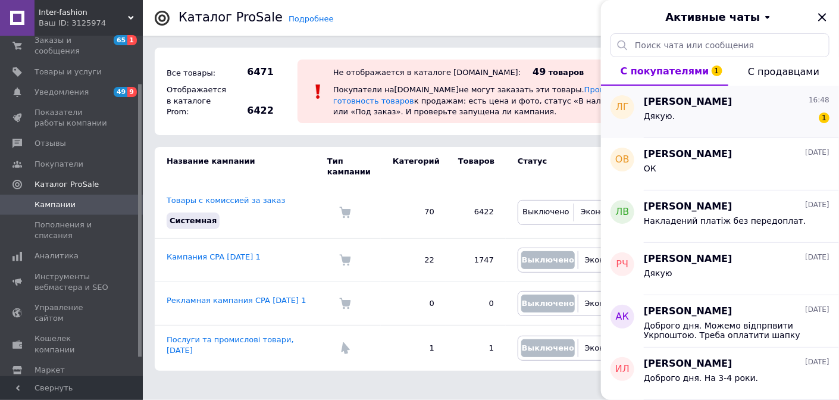
click at [692, 120] on div "Дякую. 1" at bounding box center [737, 118] width 186 height 19
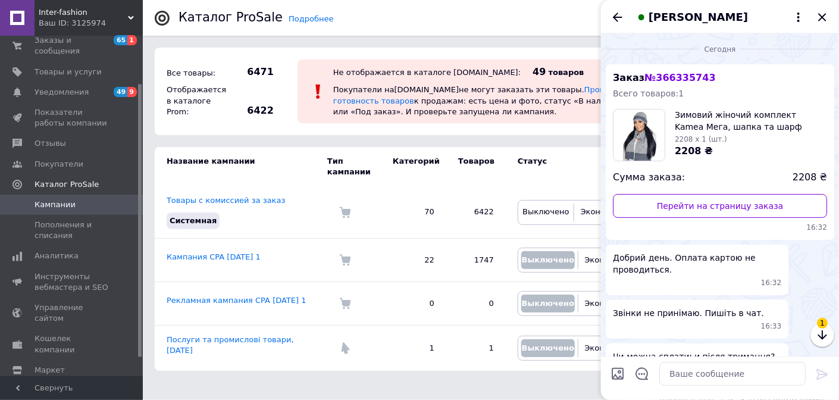
scroll to position [114, 0]
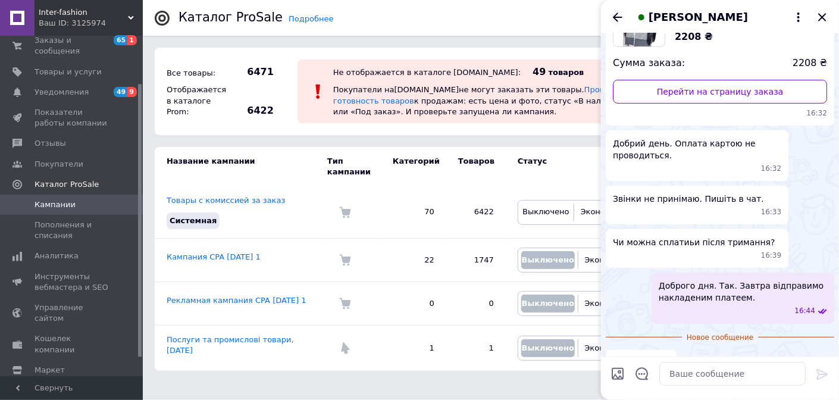
click at [617, 17] on icon "Назад" at bounding box center [618, 16] width 10 height 9
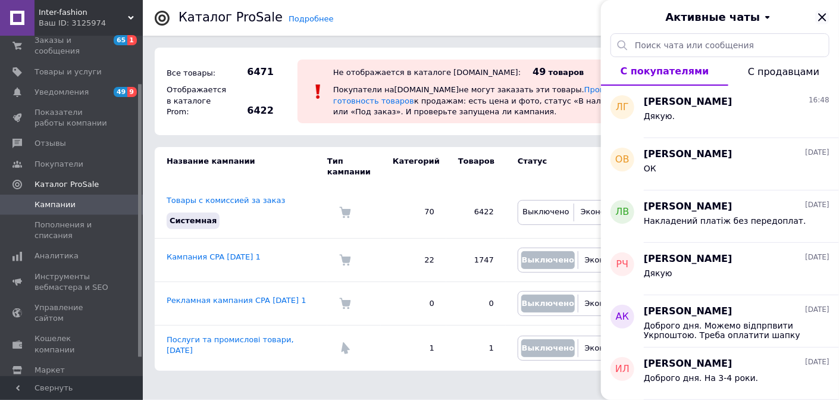
click at [820, 18] on icon "Закрыть" at bounding box center [822, 17] width 14 height 14
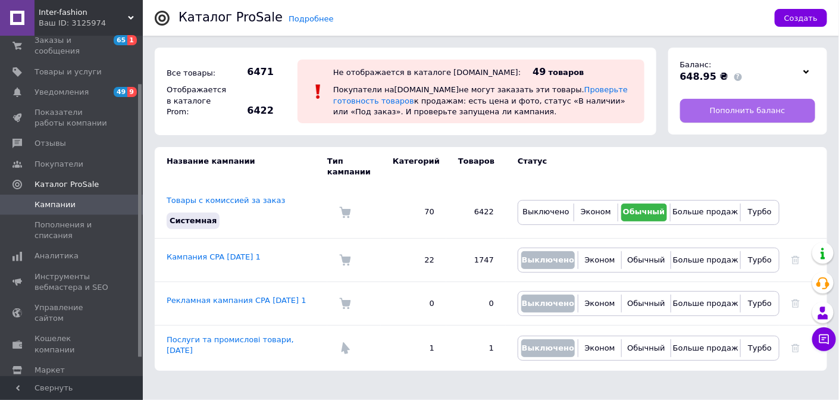
click at [751, 114] on span "Пополнить баланс" at bounding box center [748, 110] width 76 height 11
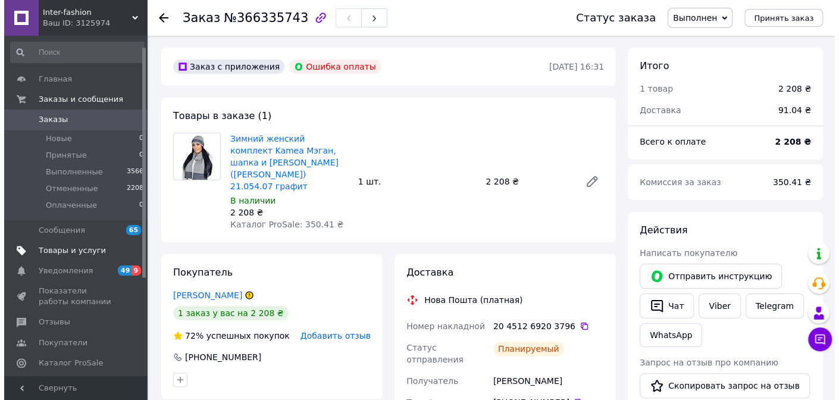
scroll to position [59, 0]
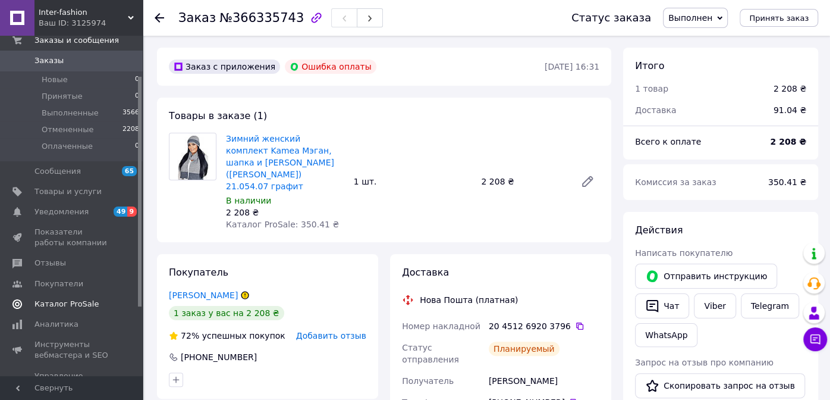
click at [65, 307] on span "Каталог ProSale" at bounding box center [67, 304] width 64 height 11
